Goal: Task Accomplishment & Management: Manage account settings

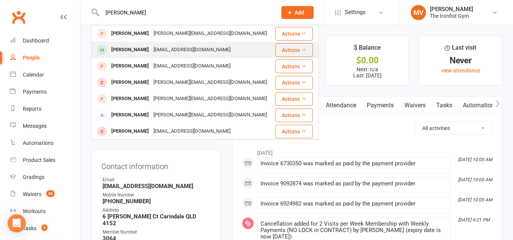
type input "[PERSON_NAME]"
click at [131, 47] on div "[PERSON_NAME]" at bounding box center [130, 49] width 42 height 11
click at [0, 0] on div "Loading" at bounding box center [0, 0] width 0 height 0
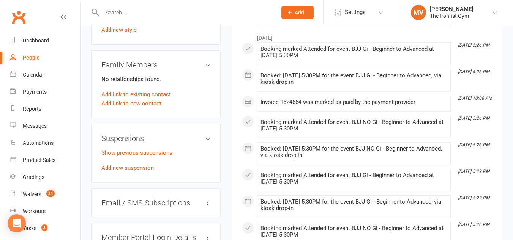
scroll to position [493, 0]
click at [135, 171] on link "Add new suspension" at bounding box center [127, 167] width 52 height 7
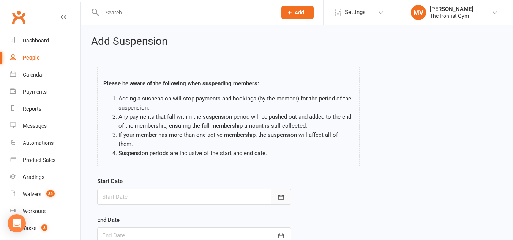
click at [280, 194] on icon "button" at bounding box center [281, 198] width 8 height 8
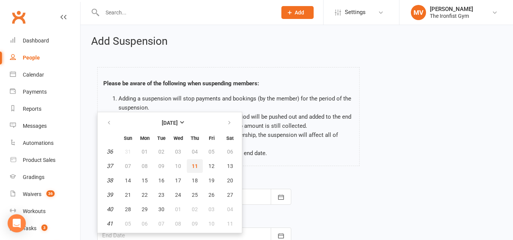
drag, startPoint x: 195, startPoint y: 156, endPoint x: 235, endPoint y: 165, distance: 41.1
click at [195, 163] on span "11" at bounding box center [195, 166] width 6 height 6
type input "[DATE]"
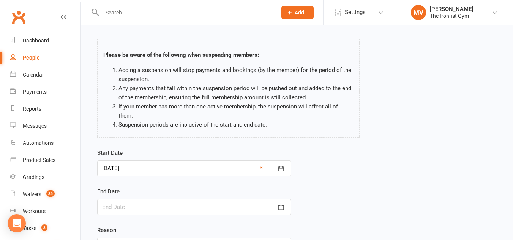
scroll to position [93, 0]
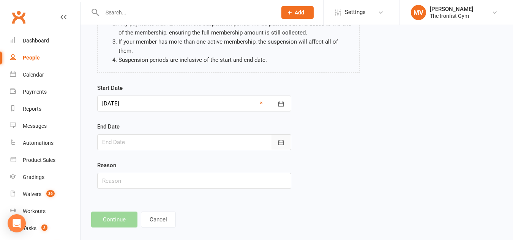
click at [278, 139] on icon "button" at bounding box center [281, 143] width 8 height 8
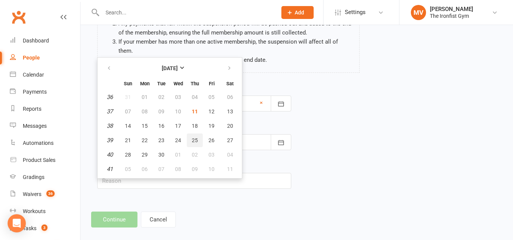
click at [197, 137] on span "25" at bounding box center [195, 140] width 6 height 6
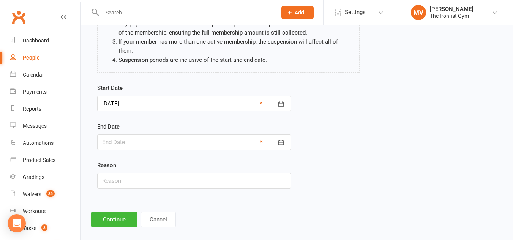
type input "[DATE]"
click at [134, 173] on input "text" at bounding box center [194, 181] width 194 height 16
type input "Email request - Injury."
click at [115, 212] on button "Continue" at bounding box center [114, 220] width 46 height 16
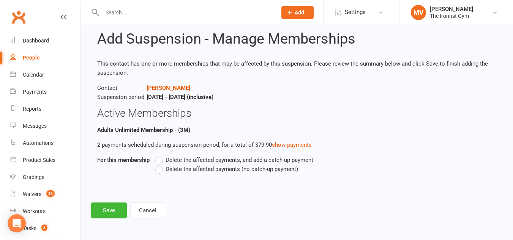
scroll to position [0, 0]
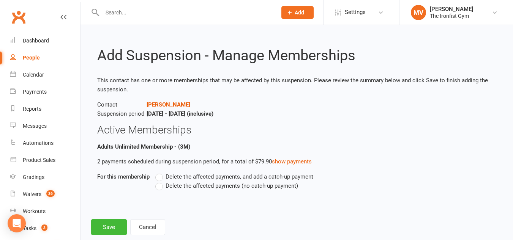
click at [163, 185] on label "Delete the affected payments (no catch-up payment)" at bounding box center [226, 185] width 143 height 9
click at [160, 181] on input "Delete the affected payments (no catch-up payment)" at bounding box center [157, 181] width 5 height 0
drag, startPoint x: 106, startPoint y: 224, endPoint x: 334, endPoint y: 166, distance: 235.7
click at [108, 222] on button "Save" at bounding box center [109, 227] width 36 height 16
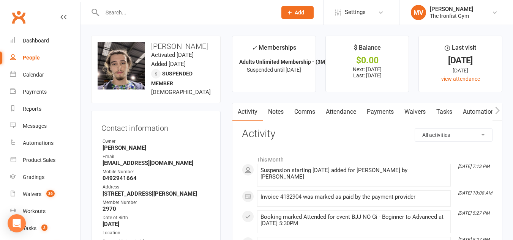
click at [153, 13] on input "text" at bounding box center [186, 12] width 172 height 11
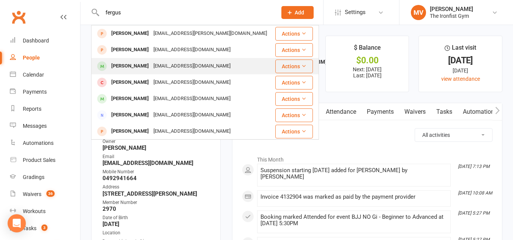
type input "fergus"
click at [137, 68] on div "[PERSON_NAME]" at bounding box center [130, 66] width 42 height 11
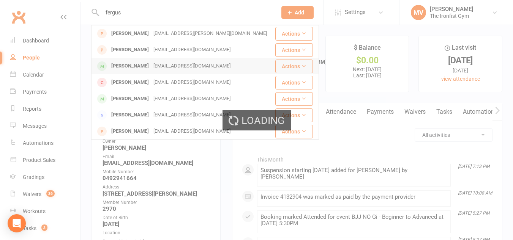
click at [137, 68] on div "Loading" at bounding box center [256, 120] width 513 height 240
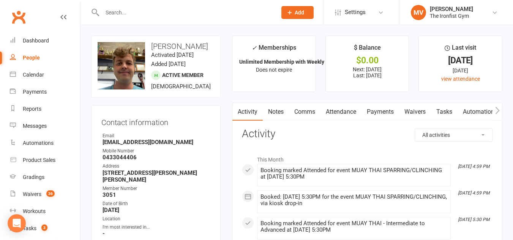
click at [108, 161] on strong "0433044406" at bounding box center [156, 157] width 108 height 7
drag, startPoint x: 128, startPoint y: 174, endPoint x: 101, endPoint y: 174, distance: 26.6
click at [101, 174] on div "Contact information Owner Email [EMAIL_ADDRESS][DOMAIN_NAME] Mobile Number [PHO…" at bounding box center [155, 196] width 129 height 182
click at [150, 161] on strong "0433044406" at bounding box center [156, 157] width 108 height 7
click at [137, 13] on input "text" at bounding box center [186, 12] width 172 height 11
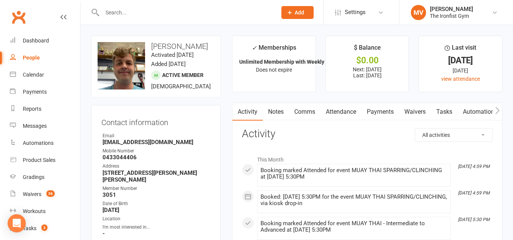
click at [137, 13] on input "text" at bounding box center [186, 12] width 172 height 11
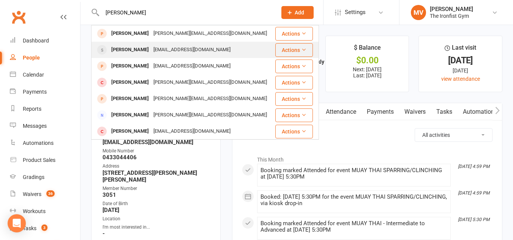
type input "[PERSON_NAME]"
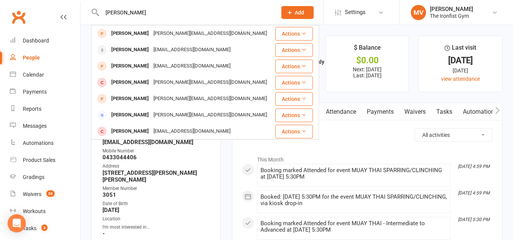
click at [125, 49] on div "[PERSON_NAME]" at bounding box center [130, 49] width 42 height 11
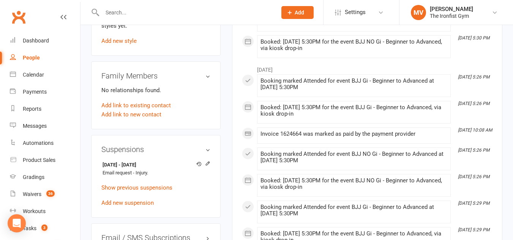
scroll to position [531, 0]
